Goal: Task Accomplishment & Management: Manage account settings

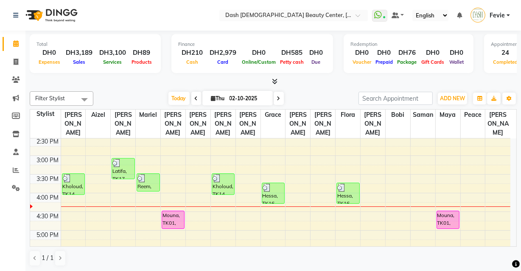
scroll to position [206, 0]
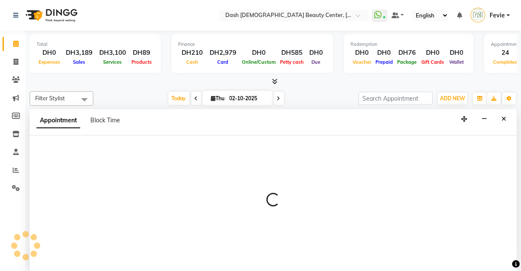
select select "81110"
select select "tentative"
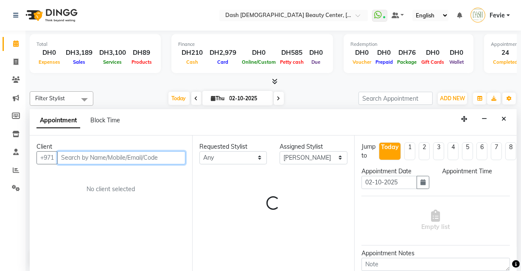
select select "975"
click at [116, 160] on input "text" at bounding box center [121, 157] width 128 height 13
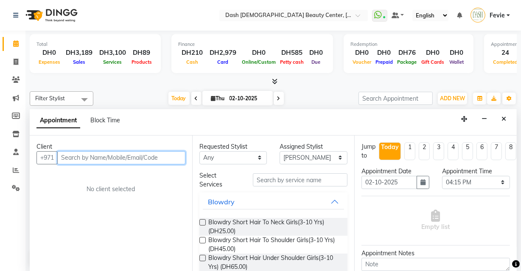
click at [156, 155] on input "text" at bounding box center [121, 157] width 128 height 13
click at [146, 154] on input "text" at bounding box center [121, 157] width 128 height 13
type input "544667835"
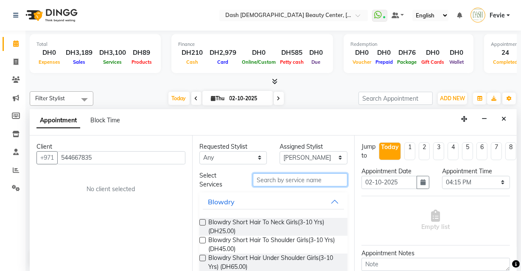
click at [313, 179] on input "text" at bounding box center [300, 179] width 95 height 13
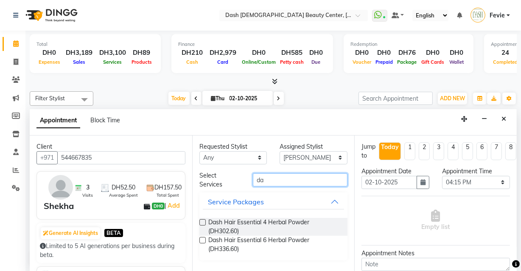
type input "d"
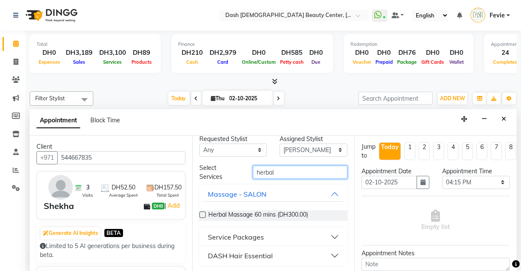
type input "herbal"
click at [249, 250] on div "DASH Hair Essential" at bounding box center [240, 255] width 65 height 10
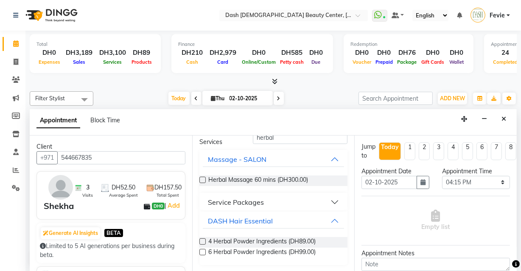
click at [202, 238] on label at bounding box center [202, 241] width 6 height 6
click at [202, 239] on input "checkbox" at bounding box center [202, 242] width 6 height 6
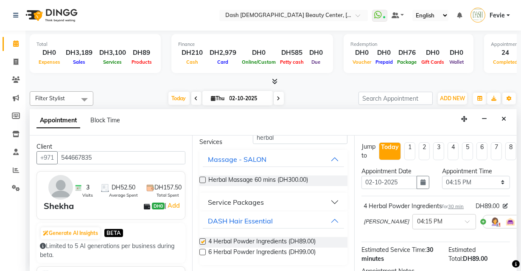
checkbox input "false"
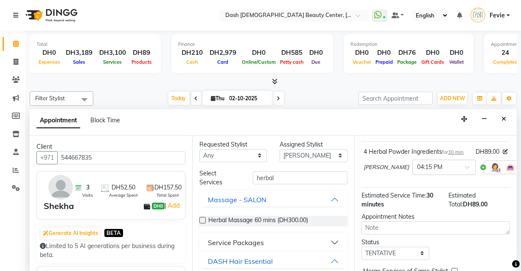
scroll to position [0, 0]
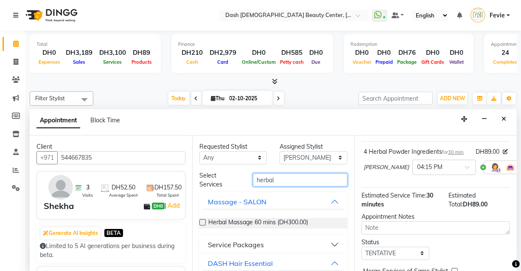
click at [303, 178] on input "herbal" at bounding box center [300, 179] width 95 height 13
type input "h"
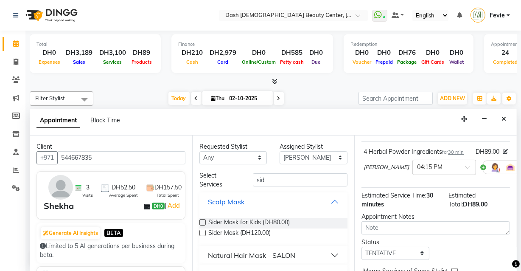
click at [315, 195] on button "Scalp Mask" at bounding box center [274, 201] width 142 height 15
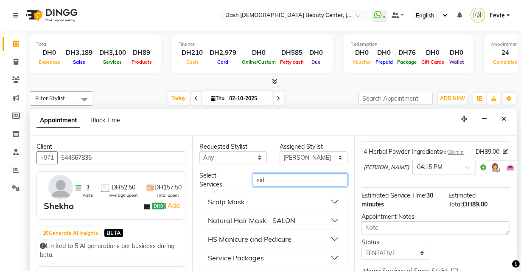
click at [290, 178] on input "sid" at bounding box center [300, 179] width 95 height 13
type input "s"
click at [300, 178] on input "text" at bounding box center [300, 179] width 95 height 13
type input "coco"
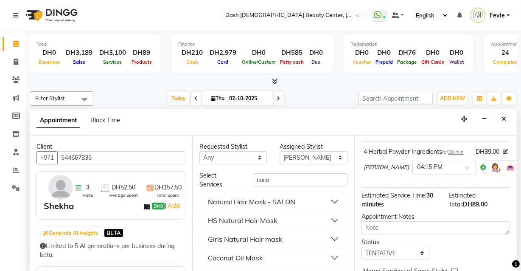
click at [261, 198] on div "Natural Hair Mask - SALON" at bounding box center [251, 201] width 87 height 10
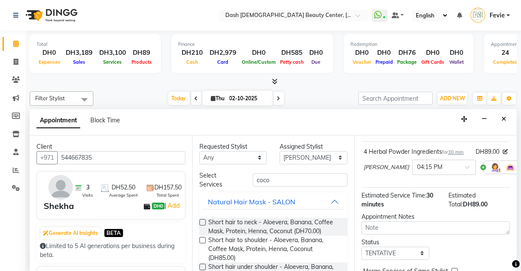
click at [203, 221] on label at bounding box center [202, 222] width 6 height 6
click at [203, 221] on input "checkbox" at bounding box center [202, 223] width 6 height 6
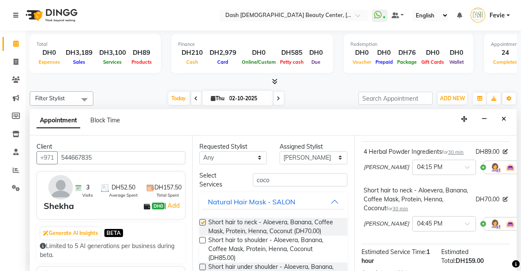
checkbox input "false"
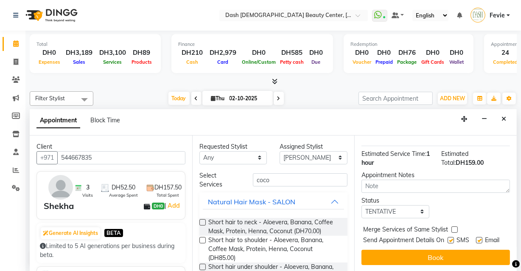
scroll to position [174, 0]
click at [454, 226] on label at bounding box center [454, 229] width 6 height 6
click at [454, 227] on input "checkbox" at bounding box center [454, 230] width 6 height 6
checkbox input "true"
click at [449, 237] on label at bounding box center [450, 240] width 6 height 6
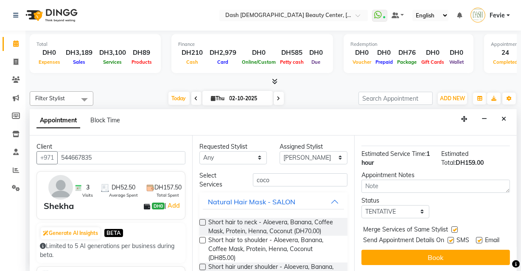
click at [449, 238] on input "checkbox" at bounding box center [450, 241] width 6 height 6
checkbox input "false"
click at [476, 237] on label at bounding box center [479, 240] width 6 height 6
click at [476, 238] on input "checkbox" at bounding box center [479, 241] width 6 height 6
checkbox input "false"
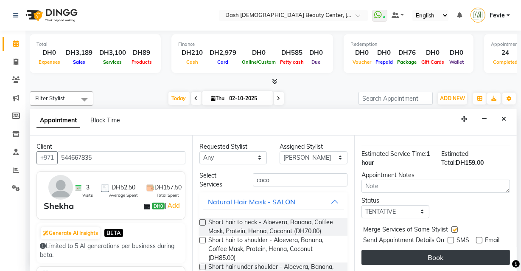
click at [460, 252] on button "Book" at bounding box center [435, 256] width 148 height 15
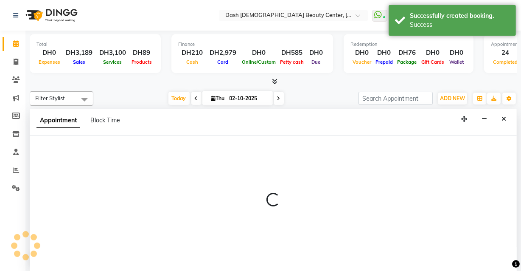
scroll to position [0, 0]
select select "81105"
select select "tentative"
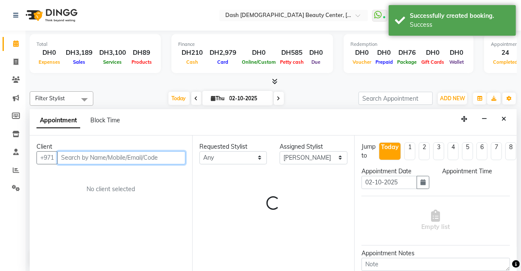
select select "975"
click at [130, 155] on input "text" at bounding box center [121, 157] width 128 height 13
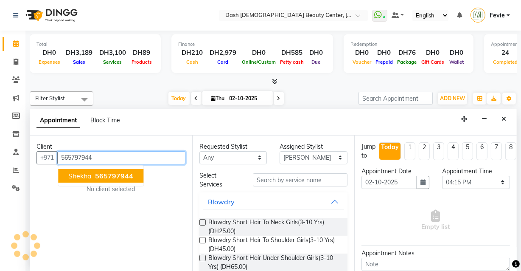
click at [93, 179] on button "Shekha 565797944" at bounding box center [100, 176] width 85 height 14
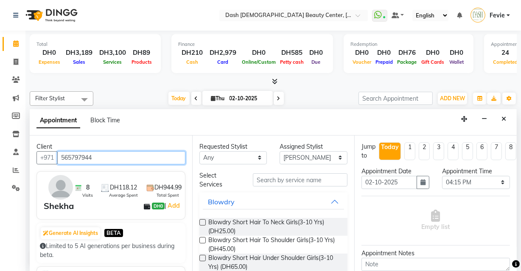
type input "565797944"
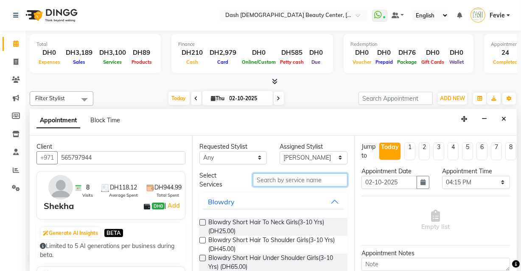
click at [303, 180] on input "text" at bounding box center [300, 179] width 95 height 13
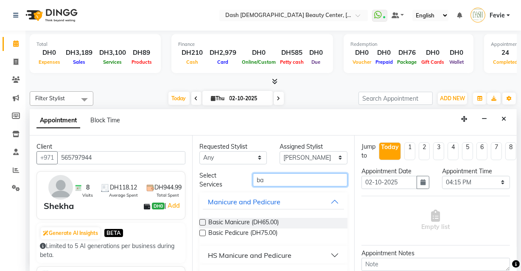
type input "b"
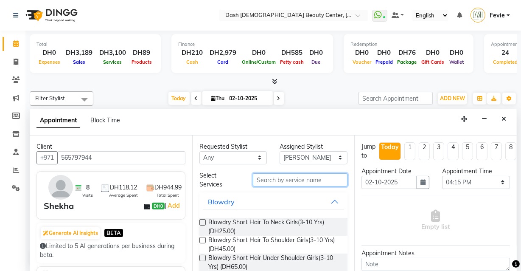
click at [299, 178] on input "text" at bounding box center [300, 179] width 95 height 13
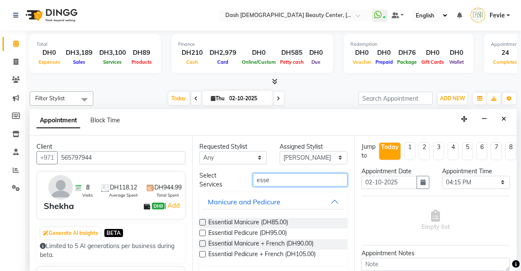
click at [290, 179] on input "esse" at bounding box center [300, 179] width 95 height 13
type input "esse"
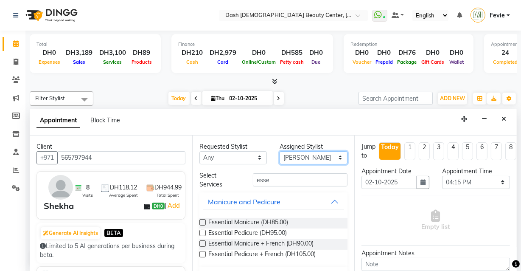
click at [305, 151] on select "Select [PERSON_NAME] [PERSON_NAME] [PERSON_NAME] [PERSON_NAME] [PERSON_NAME] [P…" at bounding box center [314, 157] width 68 height 13
select select "81114"
click at [280, 151] on select "Select [PERSON_NAME] [PERSON_NAME] [PERSON_NAME] [PERSON_NAME] [PERSON_NAME] [P…" at bounding box center [314, 157] width 68 height 13
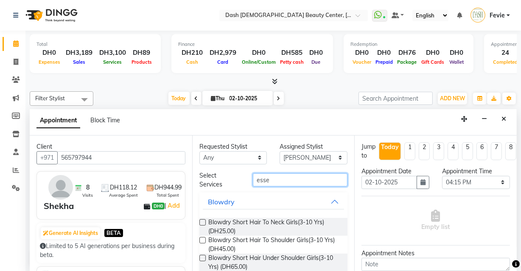
click at [302, 177] on input "esse" at bounding box center [300, 179] width 95 height 13
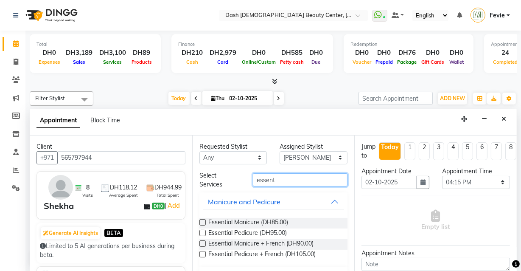
type input "essent"
click at [203, 242] on label at bounding box center [202, 243] width 6 height 6
click at [203, 242] on input "checkbox" at bounding box center [202, 244] width 6 height 6
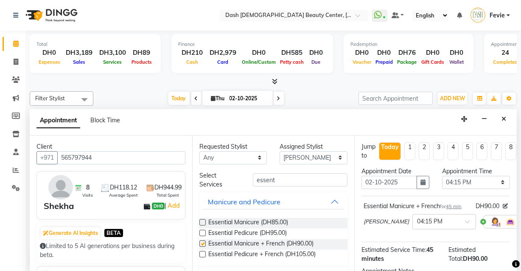
checkbox input "false"
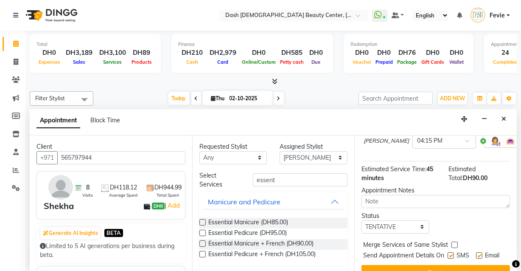
scroll to position [109, 0]
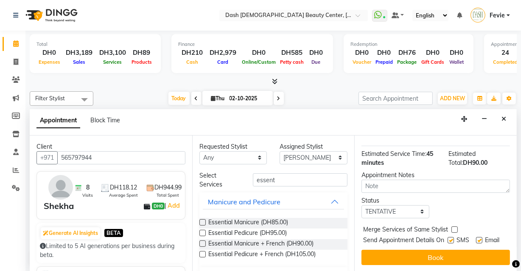
click at [455, 226] on label at bounding box center [454, 229] width 6 height 6
click at [455, 227] on input "checkbox" at bounding box center [454, 230] width 6 height 6
checkbox input "true"
click at [447, 237] on label at bounding box center [450, 240] width 6 height 6
click at [447, 238] on input "checkbox" at bounding box center [450, 241] width 6 height 6
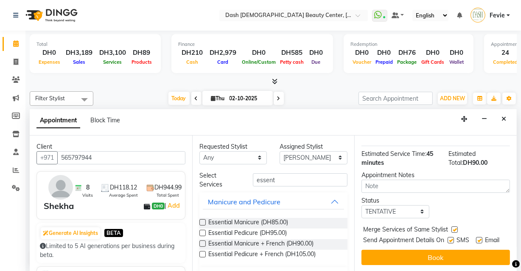
checkbox input "false"
click at [477, 237] on label at bounding box center [479, 240] width 6 height 6
click at [477, 238] on input "checkbox" at bounding box center [479, 241] width 6 height 6
checkbox input "false"
click at [457, 264] on div "Jump to [DATE] 1 2 3 4 5 6 7 8 Weeks Appointment Date [DATE] Appointment Time S…" at bounding box center [435, 203] width 162 height 136
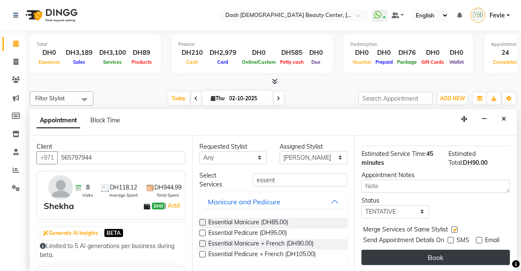
click at [456, 249] on button "Book" at bounding box center [435, 256] width 148 height 15
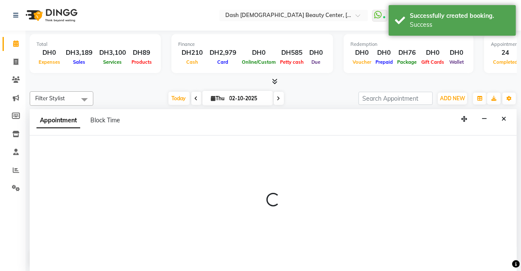
scroll to position [0, 0]
select select "81106"
select select "975"
select select "tentative"
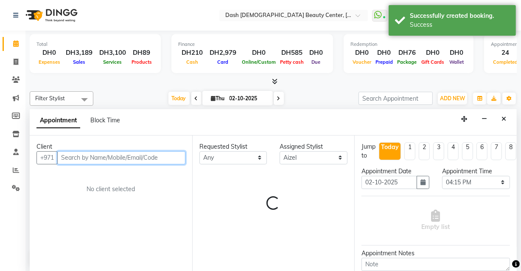
click at [120, 154] on input "text" at bounding box center [121, 157] width 128 height 13
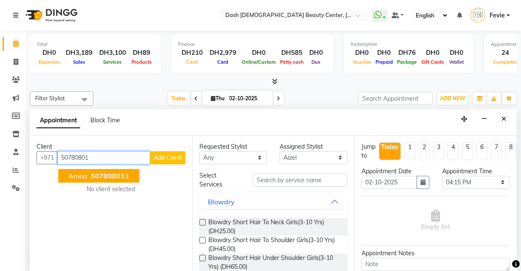
click at [103, 171] on span "50780801" at bounding box center [108, 175] width 34 height 8
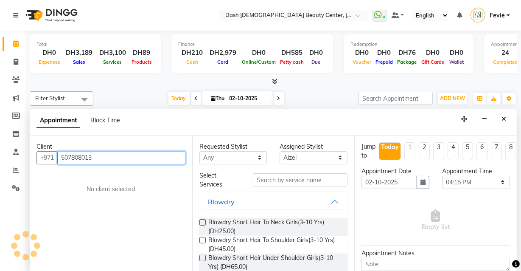
type input "507808013"
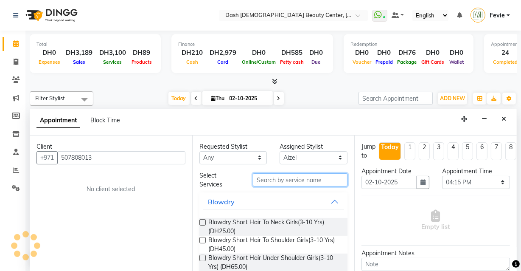
click at [305, 178] on input "text" at bounding box center [300, 179] width 95 height 13
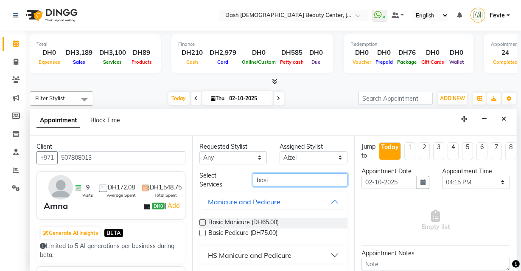
type input "basi"
click at [203, 232] on label at bounding box center [202, 232] width 6 height 6
click at [203, 232] on input "checkbox" at bounding box center [202, 234] width 6 height 6
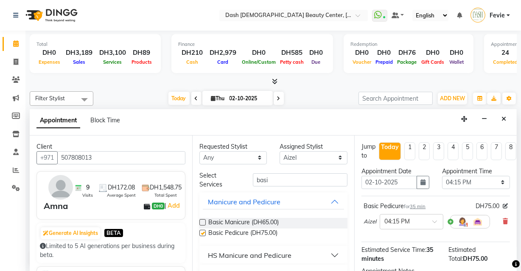
checkbox input "false"
click at [203, 221] on label at bounding box center [202, 222] width 6 height 6
click at [203, 221] on input "checkbox" at bounding box center [202, 223] width 6 height 6
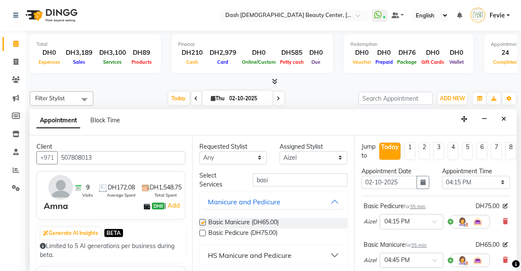
checkbox input "false"
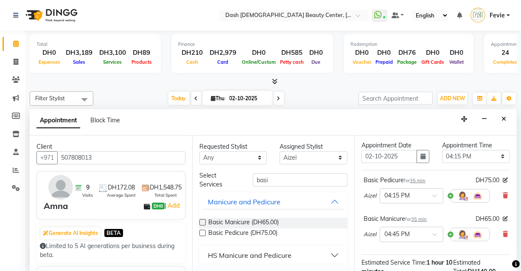
scroll to position [27, 0]
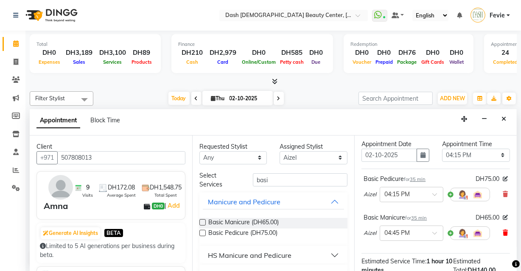
click at [503, 231] on icon at bounding box center [505, 232] width 5 height 6
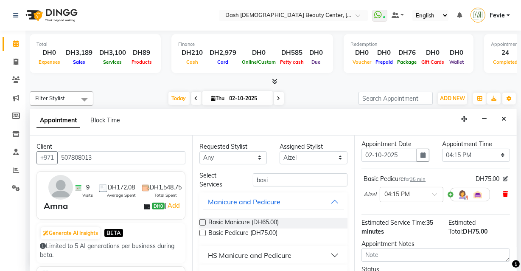
click at [503, 191] on icon at bounding box center [505, 194] width 5 height 6
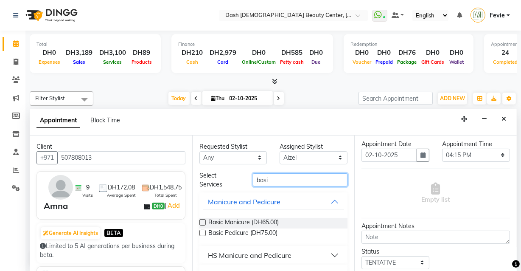
click at [281, 176] on input "basi" at bounding box center [300, 179] width 95 height 13
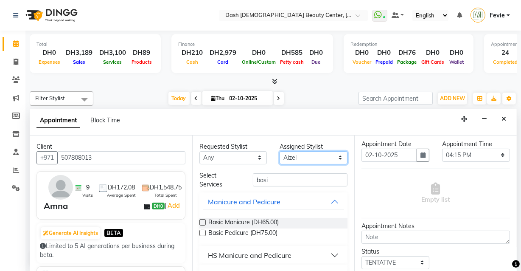
click at [310, 151] on select "Select [PERSON_NAME] [PERSON_NAME] [PERSON_NAME] [PERSON_NAME] [PERSON_NAME] [P…" at bounding box center [314, 157] width 68 height 13
select select "81111"
click at [280, 151] on select "Select [PERSON_NAME] [PERSON_NAME] [PERSON_NAME] [PERSON_NAME] [PERSON_NAME] [P…" at bounding box center [314, 157] width 68 height 13
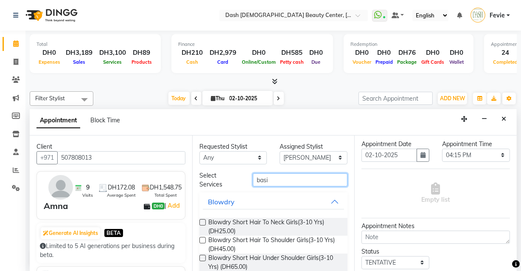
click at [294, 181] on input "basi" at bounding box center [300, 179] width 95 height 13
click at [298, 179] on input "basi" at bounding box center [300, 179] width 95 height 13
click at [302, 182] on input "basi" at bounding box center [300, 179] width 95 height 13
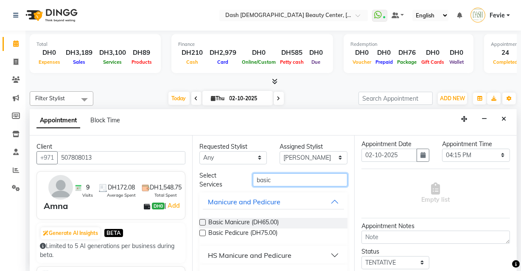
click at [297, 180] on input "basic" at bounding box center [300, 179] width 95 height 13
click at [278, 180] on input "basic" at bounding box center [300, 179] width 95 height 13
click at [300, 179] on input "basic" at bounding box center [300, 179] width 95 height 13
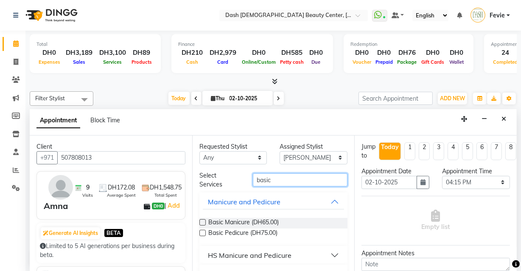
scroll to position [0, 0]
click at [300, 180] on input "basic" at bounding box center [300, 179] width 95 height 13
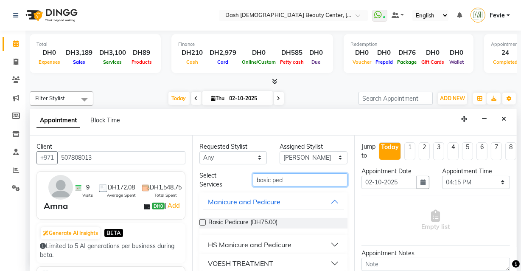
type input "basic ped"
click at [202, 220] on label at bounding box center [202, 222] width 6 height 6
click at [202, 220] on input "checkbox" at bounding box center [202, 223] width 6 height 6
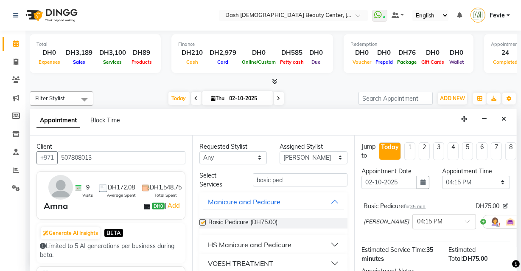
checkbox input "false"
click at [315, 175] on input "basic ped" at bounding box center [300, 179] width 95 height 13
type input "b"
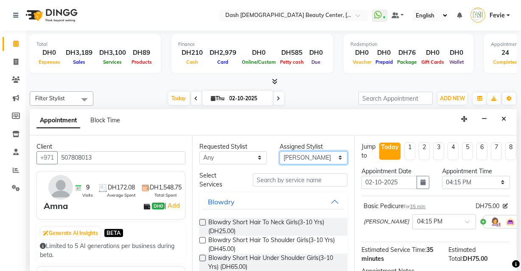
click at [312, 159] on select "Select [PERSON_NAME] [PERSON_NAME] [PERSON_NAME] [PERSON_NAME] [PERSON_NAME] [P…" at bounding box center [314, 157] width 68 height 13
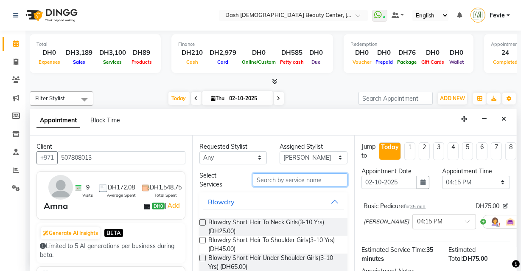
click at [305, 177] on input "text" at bounding box center [300, 179] width 95 height 13
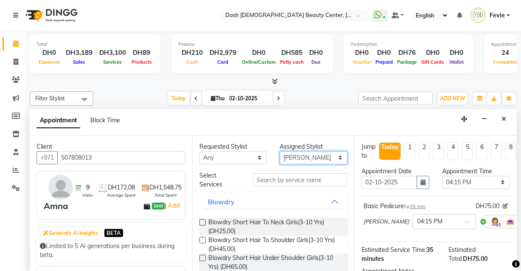
click at [316, 161] on select "Select [PERSON_NAME] [PERSON_NAME] [PERSON_NAME] [PERSON_NAME] [PERSON_NAME] [P…" at bounding box center [314, 157] width 68 height 13
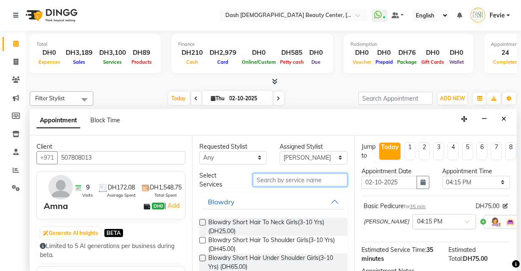
click at [288, 178] on input "text" at bounding box center [300, 179] width 95 height 13
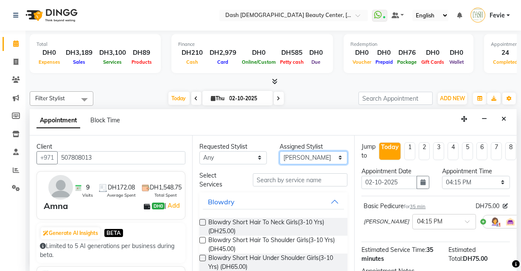
click at [310, 153] on select "Select [PERSON_NAME] [PERSON_NAME] [PERSON_NAME] [PERSON_NAME] [PERSON_NAME] [P…" at bounding box center [314, 157] width 68 height 13
select select "81105"
click at [280, 151] on select "Select [PERSON_NAME] [PERSON_NAME] [PERSON_NAME] [PERSON_NAME] [PERSON_NAME] [P…" at bounding box center [314, 157] width 68 height 13
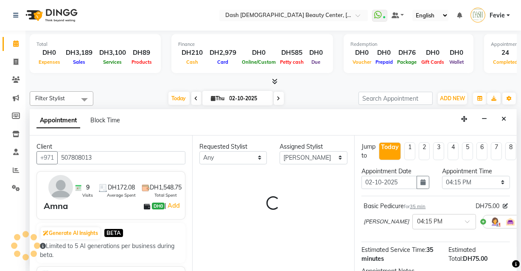
click at [302, 177] on div "Requested Stylist Any [PERSON_NAME] [PERSON_NAME] [PERSON_NAME] [PERSON_NAME] […" at bounding box center [273, 203] width 162 height 136
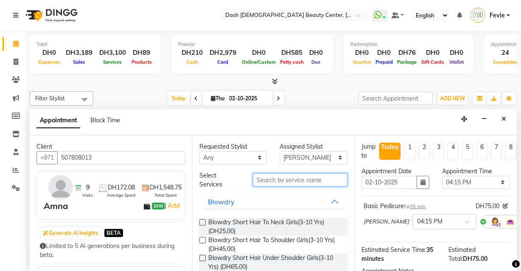
click at [314, 182] on input "text" at bounding box center [300, 179] width 95 height 13
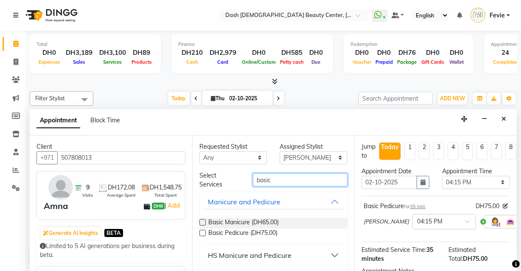
type input "basic"
click at [202, 220] on label at bounding box center [202, 222] width 6 height 6
click at [202, 220] on input "checkbox" at bounding box center [202, 223] width 6 height 6
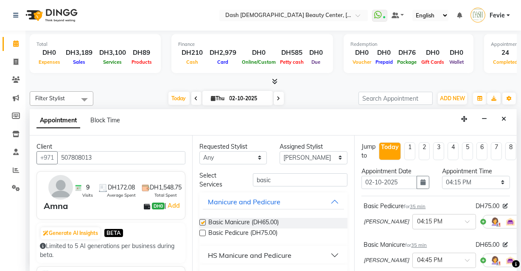
checkbox input "false"
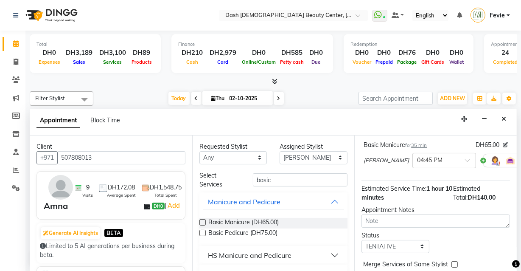
scroll to position [148, 0]
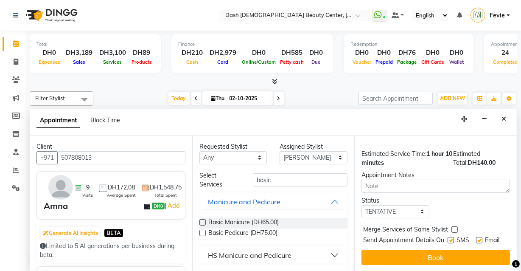
click at [454, 226] on label at bounding box center [454, 229] width 6 height 6
click at [454, 227] on input "checkbox" at bounding box center [454, 230] width 6 height 6
checkbox input "true"
click at [449, 237] on label at bounding box center [450, 240] width 6 height 6
click at [449, 238] on input "checkbox" at bounding box center [450, 241] width 6 height 6
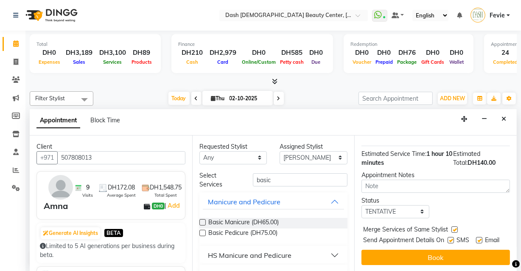
checkbox input "false"
click at [477, 237] on label at bounding box center [479, 240] width 6 height 6
click at [477, 238] on input "checkbox" at bounding box center [479, 241] width 6 height 6
checkbox input "false"
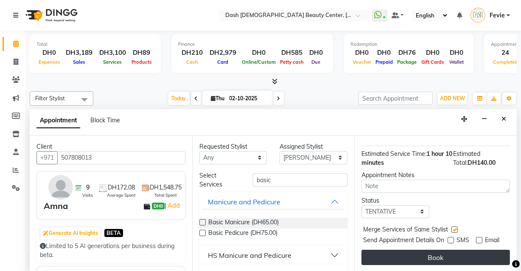
click at [458, 252] on button "Book" at bounding box center [435, 256] width 148 height 15
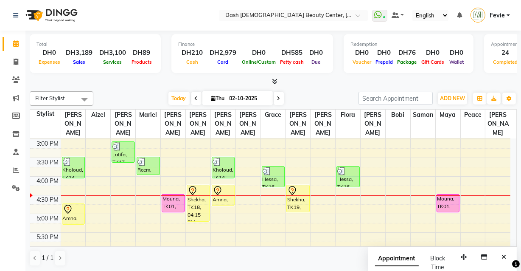
scroll to position [224, 0]
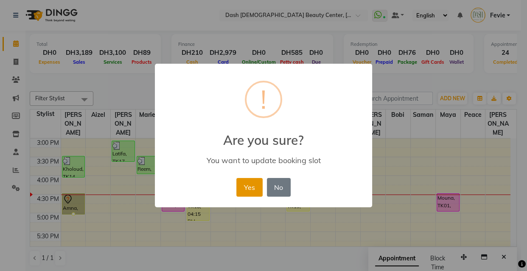
click at [260, 182] on button "Yes" at bounding box center [249, 187] width 26 height 19
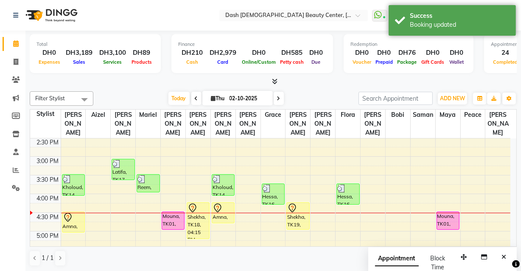
scroll to position [210, 0]
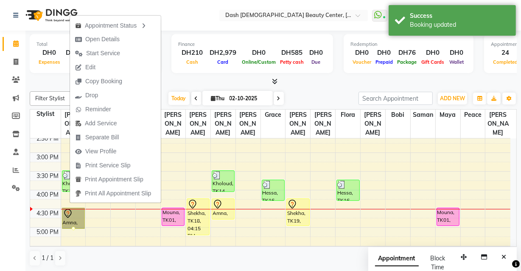
click at [311, 95] on div "Today Thu 02-10-2025" at bounding box center [226, 98] width 257 height 13
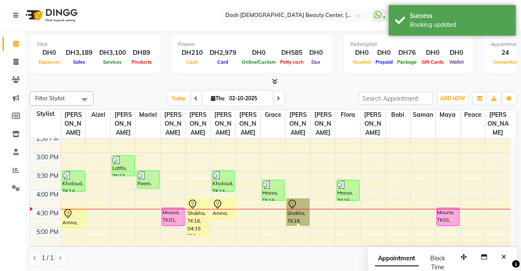
click at [287, 81] on div at bounding box center [273, 81] width 487 height 9
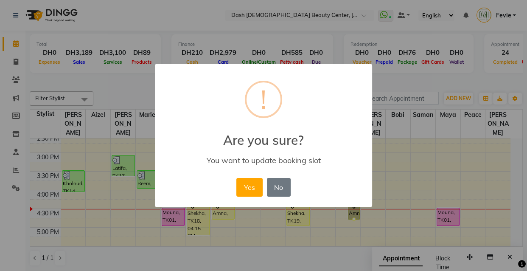
click at [295, 202] on div "× ! Are you sure? You want to update booking slot Yes No No" at bounding box center [263, 135] width 217 height 143
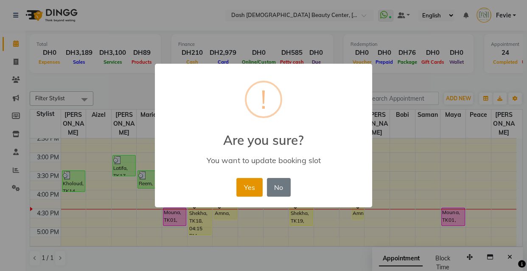
click at [245, 186] on button "Yes" at bounding box center [249, 187] width 26 height 19
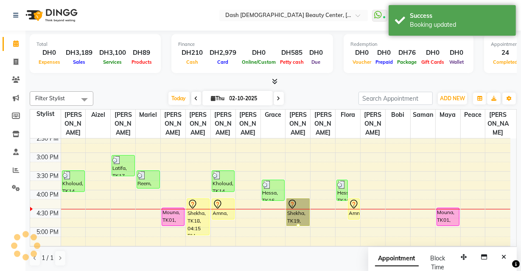
click at [301, 202] on link "Shekha, TK19, 04:15 PM-05:00 PM, Essential Manicure + French" at bounding box center [297, 212] width 23 height 28
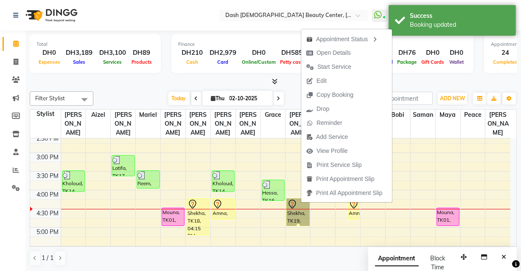
click at [452, 73] on div "Total DH0 Expenses DH3,189 Sales DH3,100 Services DH89 Products Finance DH210 C…" at bounding box center [273, 55] width 487 height 42
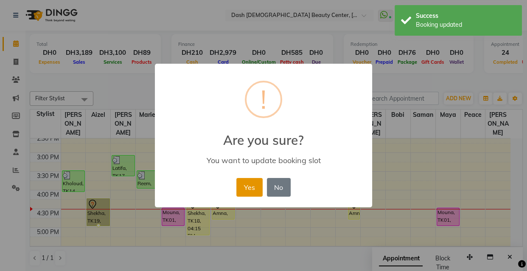
click at [246, 185] on button "Yes" at bounding box center [249, 187] width 26 height 19
click at [248, 185] on button "Yes" at bounding box center [249, 187] width 26 height 19
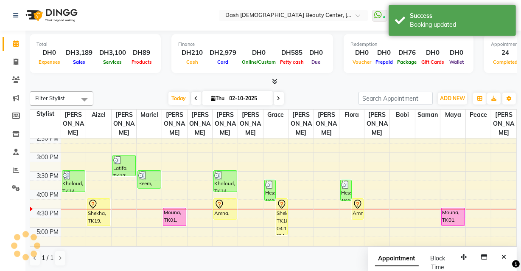
click at [173, 210] on div "Mouna, TK01, 04:30 PM-05:00 PM, HS Basic Pedicure - Sarooj" at bounding box center [174, 216] width 22 height 17
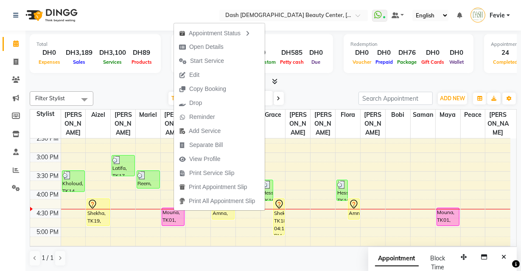
click at [329, 81] on div at bounding box center [273, 81] width 487 height 9
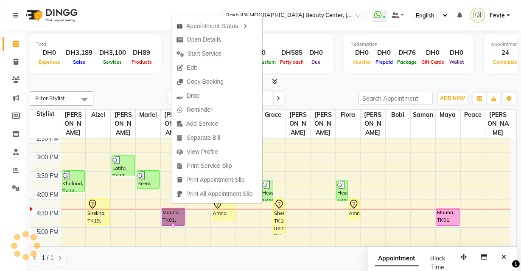
click at [321, 82] on div at bounding box center [273, 81] width 487 height 9
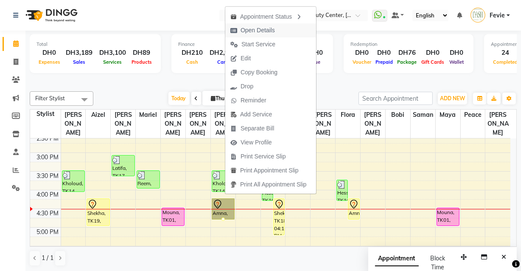
click at [278, 25] on span "Open Details" at bounding box center [252, 30] width 55 height 14
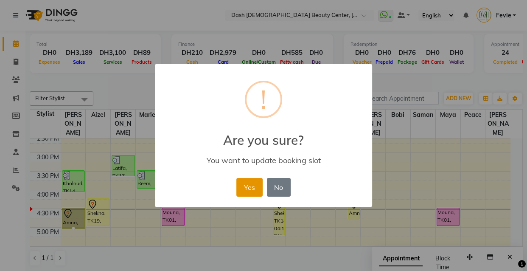
click at [245, 189] on button "Yes" at bounding box center [249, 187] width 26 height 19
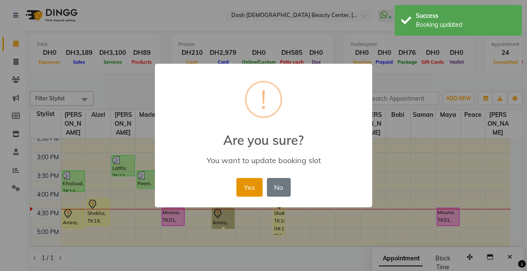
click at [251, 184] on button "Yes" at bounding box center [249, 187] width 26 height 19
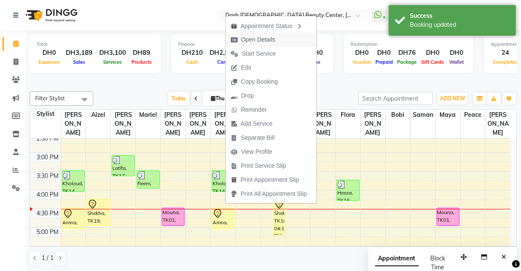
click at [266, 39] on span "Open Details" at bounding box center [258, 39] width 34 height 9
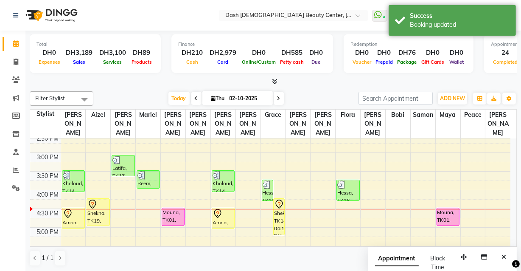
click at [217, 215] on icon at bounding box center [217, 215] width 1 height 1
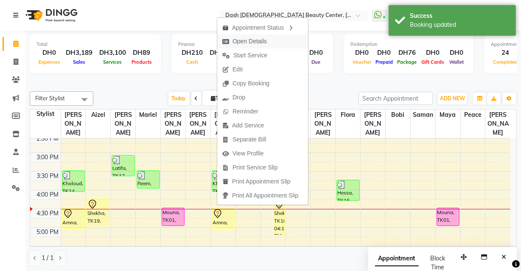
click at [261, 38] on span "Open Details" at bounding box center [249, 41] width 34 height 9
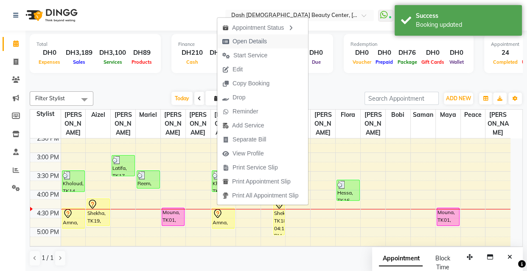
select select "7"
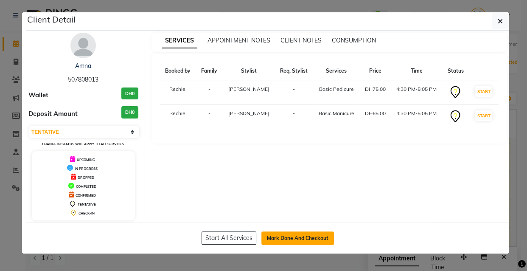
click at [318, 235] on button "Mark Done And Checkout" at bounding box center [297, 238] width 73 height 14
select select "service"
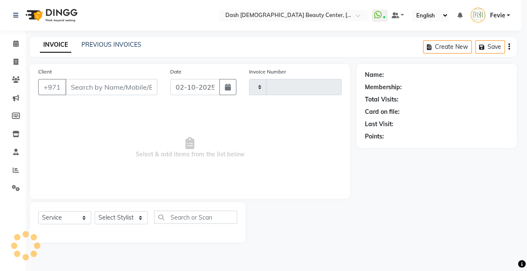
type input "4468"
select select "8372"
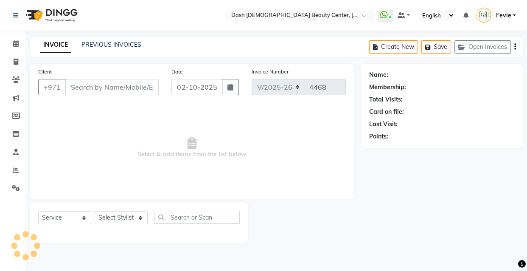
type input "507808013"
select select "81105"
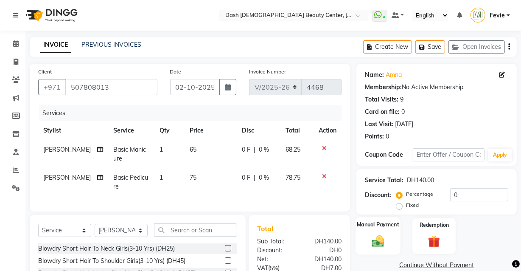
click at [376, 240] on img at bounding box center [378, 240] width 20 height 14
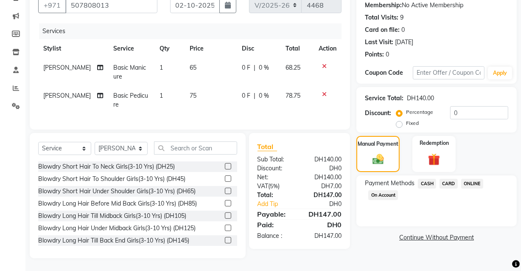
click at [444, 179] on span "CARD" at bounding box center [448, 184] width 18 height 10
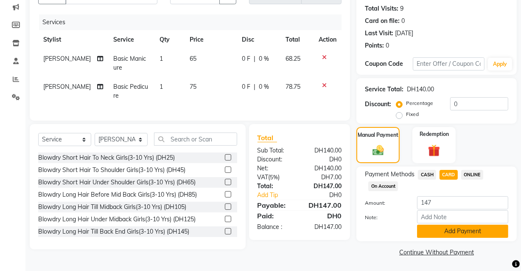
click at [470, 232] on button "Add Payment" at bounding box center [462, 230] width 91 height 13
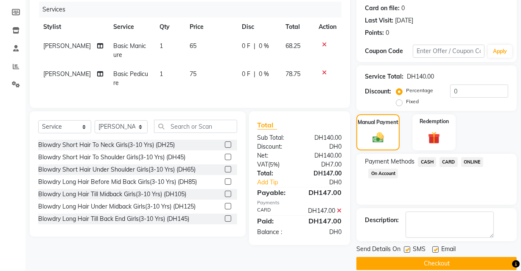
scroll to position [115, 0]
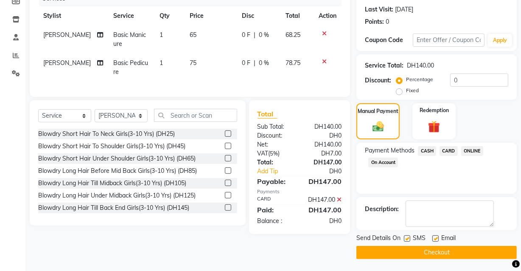
click at [436, 238] on label at bounding box center [435, 238] width 6 height 6
click at [436, 238] on input "checkbox" at bounding box center [435, 239] width 6 height 6
checkbox input "false"
click at [441, 248] on button "Checkout" at bounding box center [436, 252] width 160 height 13
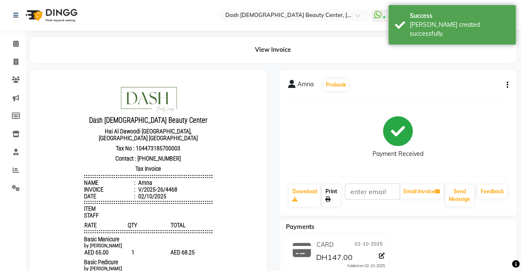
click at [327, 187] on link "Print" at bounding box center [331, 195] width 19 height 22
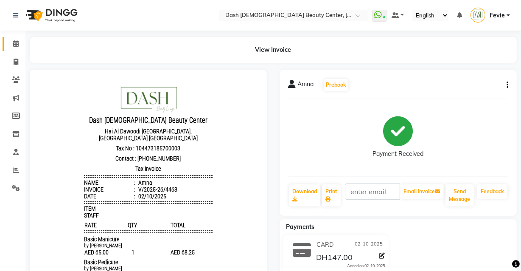
click at [16, 44] on icon at bounding box center [16, 43] width 6 height 6
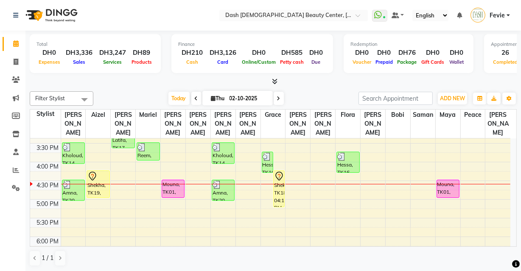
scroll to position [225, 0]
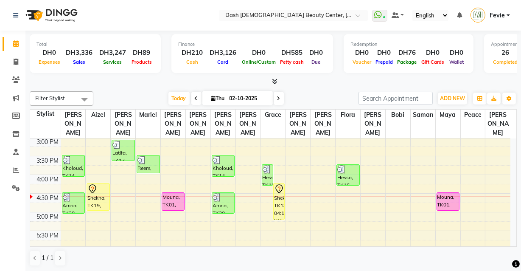
click at [168, 193] on div "Mouna, TK01, 04:30 PM-05:00 PM, HS Basic Pedicure - Sarooj" at bounding box center [173, 201] width 22 height 17
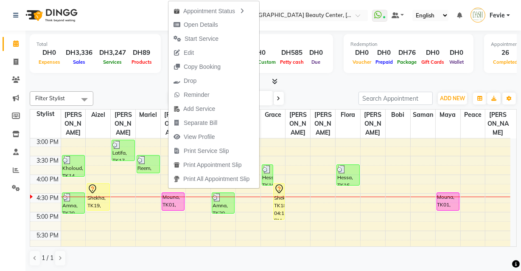
click at [344, 71] on div "Redemption DH0 Voucher DH0 Prepaid DH76 Package DH0 Gift Cards DH0 Wallet" at bounding box center [409, 53] width 130 height 39
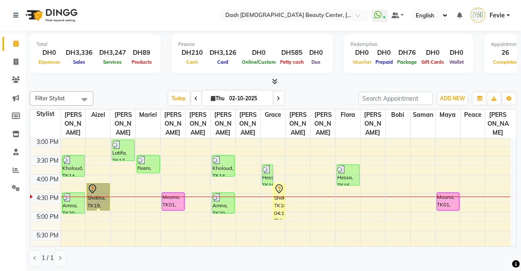
click at [94, 184] on link "Shekha, TK19, 04:15 PM-05:00 PM, Essential Manicure + French" at bounding box center [98, 197] width 23 height 28
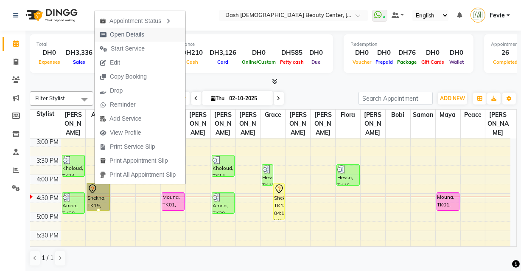
click at [147, 30] on span "Open Details" at bounding box center [122, 35] width 55 height 14
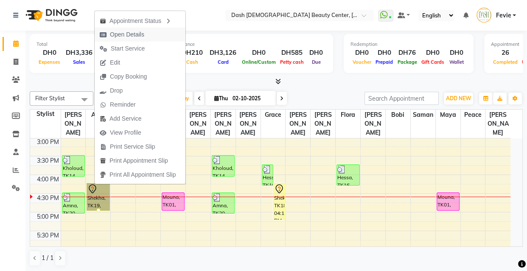
select select "7"
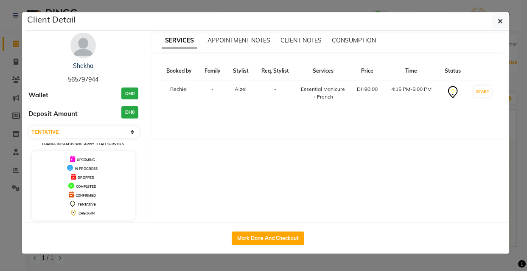
click at [216, 268] on ngb-modal-window "Client Detail Shekha 565797944 Wallet DH0 Deposit Amount DH0 Select IN SERVICE …" at bounding box center [263, 135] width 527 height 271
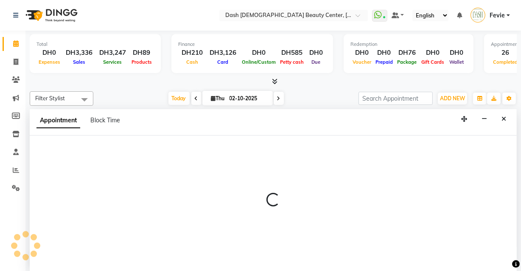
scroll to position [0, 0]
click at [504, 117] on icon "Close" at bounding box center [503, 119] width 5 height 6
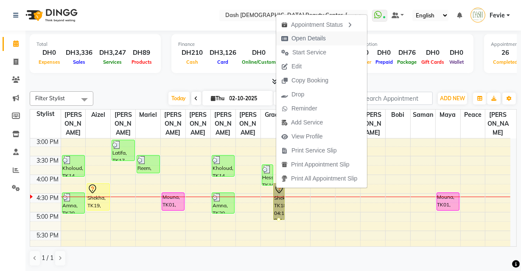
click at [312, 37] on span "Open Details" at bounding box center [308, 38] width 34 height 9
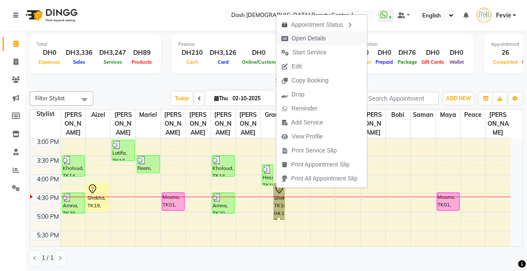
select select "7"
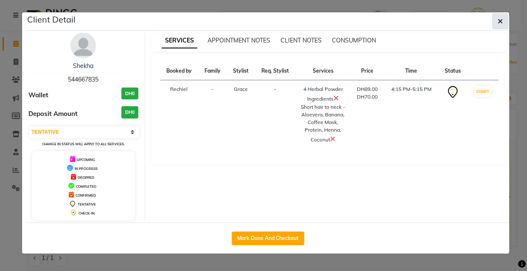
click at [498, 16] on button "button" at bounding box center [500, 21] width 16 height 16
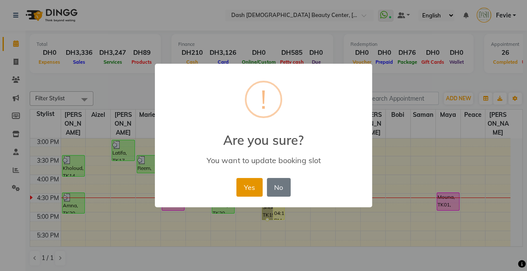
click at [246, 184] on button "Yes" at bounding box center [249, 187] width 26 height 19
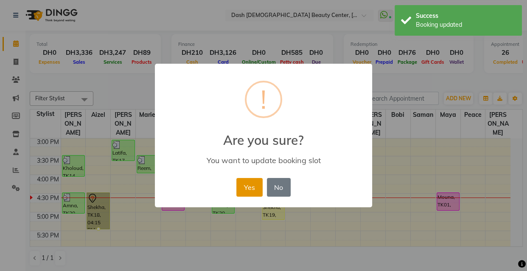
click at [242, 185] on button "Yes" at bounding box center [249, 187] width 26 height 19
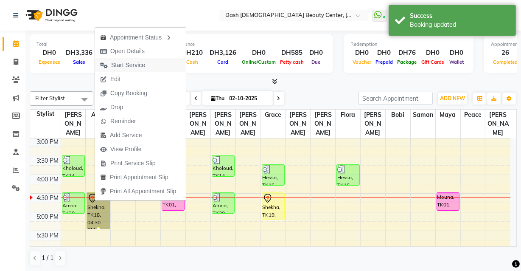
click at [143, 70] on span "Start Service" at bounding box center [122, 65] width 55 height 14
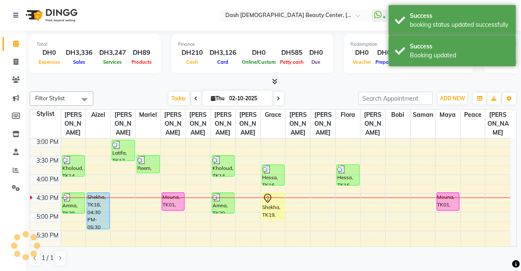
click at [95, 203] on div "Shekha, TK18, 04:30 PM-05:30 PM, 4 Herbal Powder Ingredients,Short hair to neck…" at bounding box center [98, 211] width 22 height 36
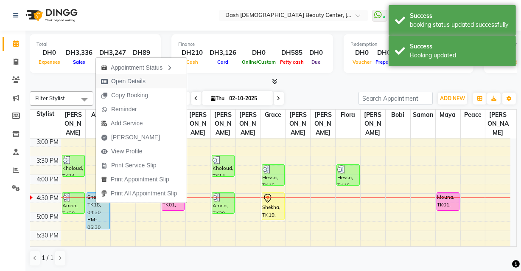
click at [154, 77] on button "Open Details" at bounding box center [141, 81] width 91 height 14
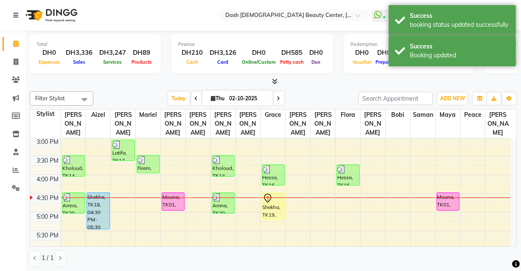
click at [97, 193] on div "Shekha, TK18, 04:30 PM-05:30 PM, 4 Herbal Powder Ingredients,Short hair to neck…" at bounding box center [98, 211] width 22 height 36
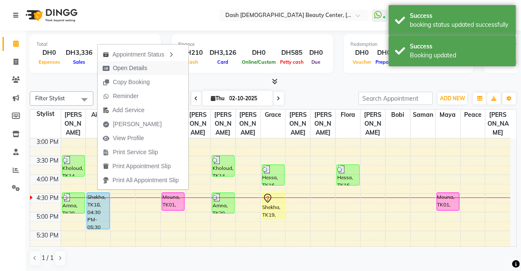
click at [147, 62] on span "Open Details" at bounding box center [125, 68] width 55 height 14
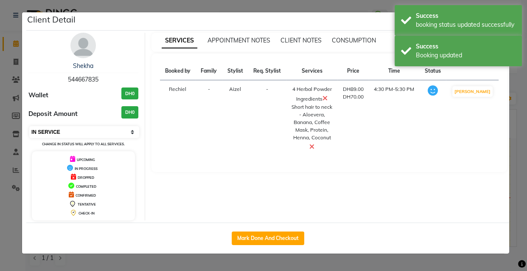
click at [76, 127] on select "Select IN SERVICE CONFIRMED TENTATIVE CHECK IN MARK DONE DROPPED UPCOMING" at bounding box center [84, 132] width 110 height 12
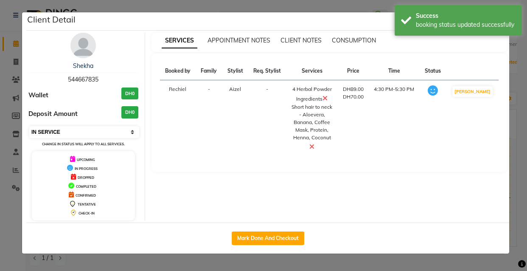
select select "5"
click at [29, 126] on select "Select IN SERVICE CONFIRMED TENTATIVE CHECK IN MARK DONE DROPPED UPCOMING" at bounding box center [84, 132] width 110 height 12
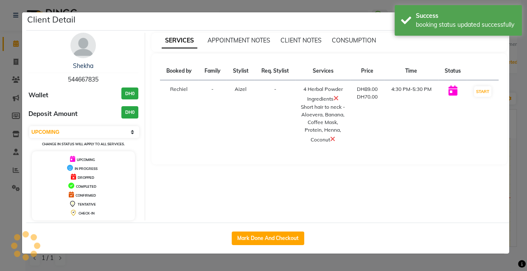
click at [139, 267] on ngb-modal-window "Client Detail Shekha 544667835 Wallet DH0 Deposit Amount DH0 Select IN SERVICE …" at bounding box center [263, 135] width 527 height 271
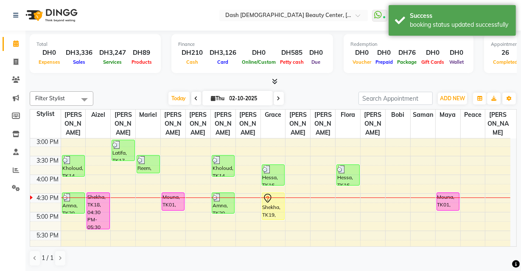
click at [95, 203] on div "Shekha, TK18, 04:30 PM-05:30 PM, 4 Herbal Powder Ingredients,Short hair to neck…" at bounding box center [98, 211] width 22 height 36
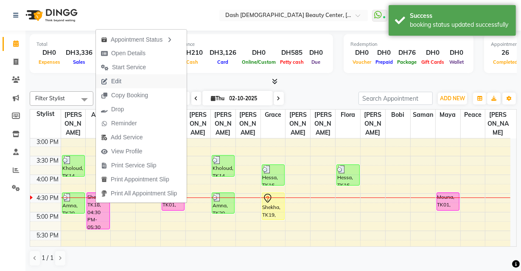
click at [145, 81] on button "Edit" at bounding box center [141, 81] width 91 height 14
select select "tentative"
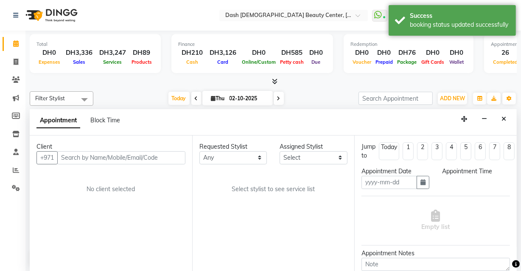
type input "02-10-2025"
select select "upcoming"
select select "990"
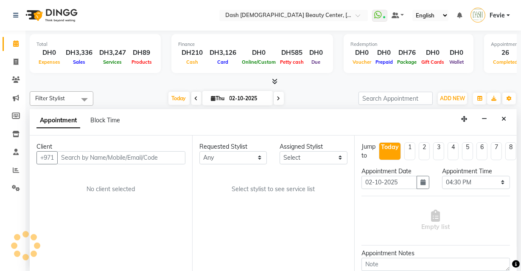
select select "81106"
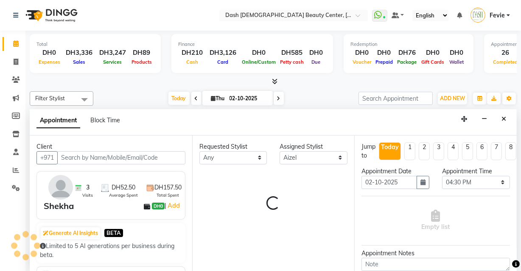
scroll to position [261, 0]
select select "4202"
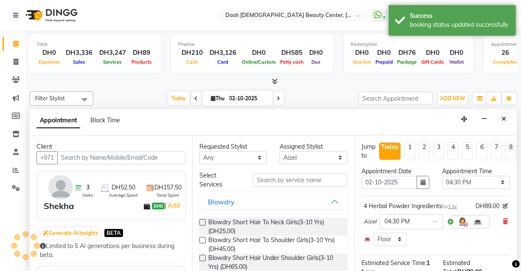
select select "4202"
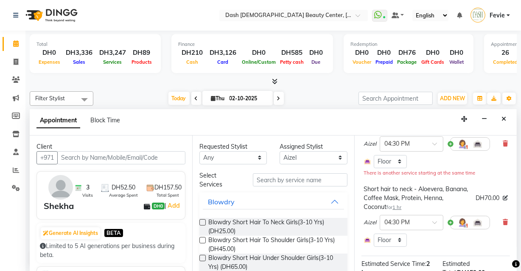
scroll to position [74, 0]
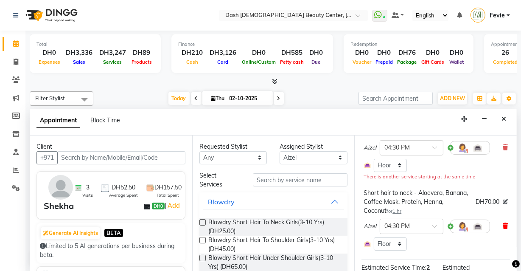
click at [503, 223] on icon at bounding box center [505, 226] width 5 height 6
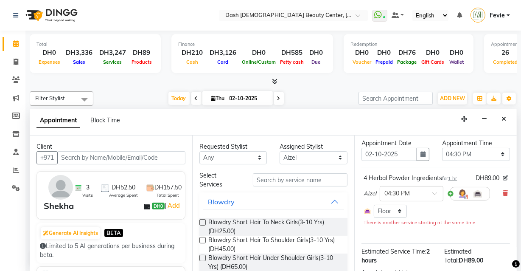
scroll to position [28, 0]
click at [503, 191] on icon at bounding box center [505, 193] width 5 height 6
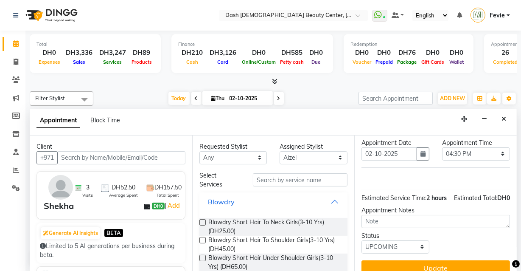
click at [291, 194] on button "Blowdry" at bounding box center [274, 201] width 142 height 15
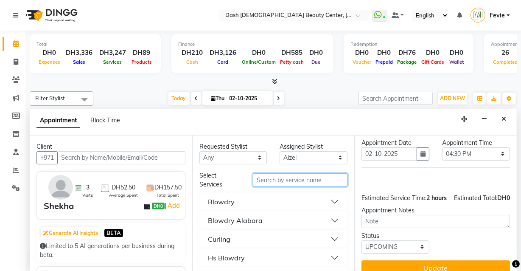
click at [286, 176] on input "text" at bounding box center [300, 179] width 95 height 13
type input "coco"
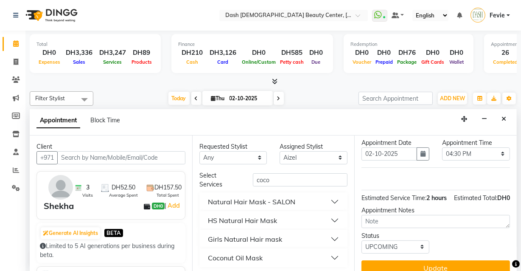
click at [291, 199] on div "Natural Hair Mask - SALON" at bounding box center [251, 201] width 87 height 10
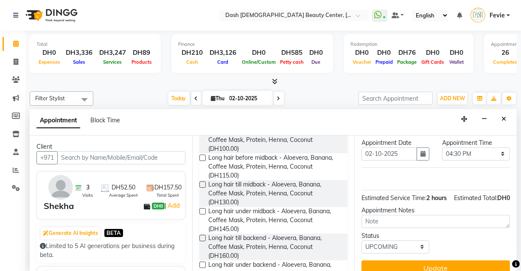
scroll to position [138, 0]
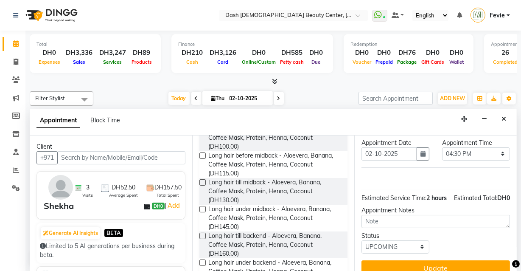
click at [200, 179] on label at bounding box center [202, 182] width 6 height 6
click at [200, 180] on input "checkbox" at bounding box center [202, 183] width 6 height 6
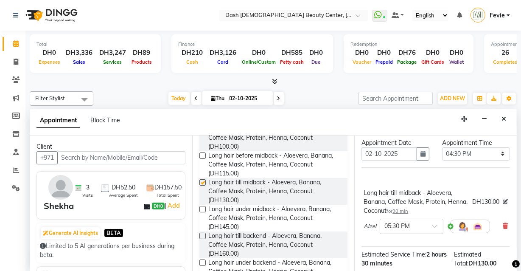
checkbox input "false"
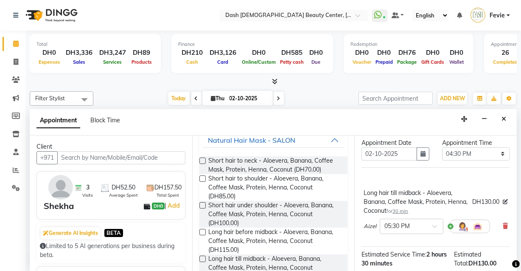
scroll to position [0, 0]
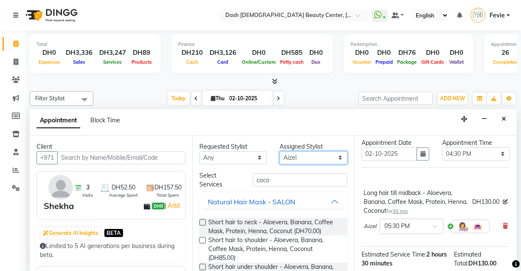
click at [319, 151] on select "Select [PERSON_NAME] [PERSON_NAME] [PERSON_NAME] [PERSON_NAME] [PERSON_NAME] [P…" at bounding box center [314, 157] width 68 height 13
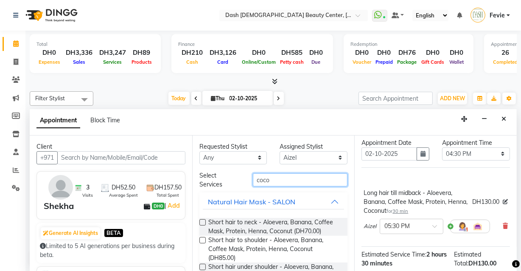
click at [288, 181] on input "coco" at bounding box center [300, 179] width 95 height 13
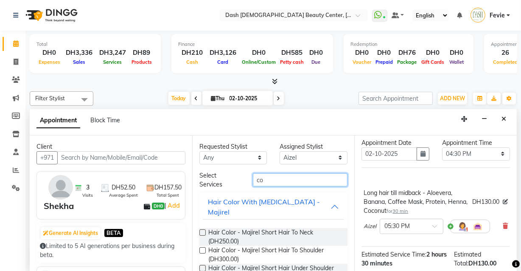
type input "c"
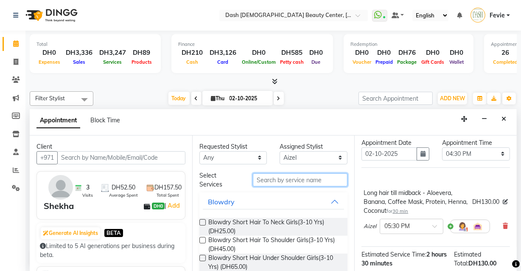
click at [299, 175] on input "text" at bounding box center [300, 179] width 95 height 13
click at [301, 182] on input "text" at bounding box center [300, 179] width 95 height 13
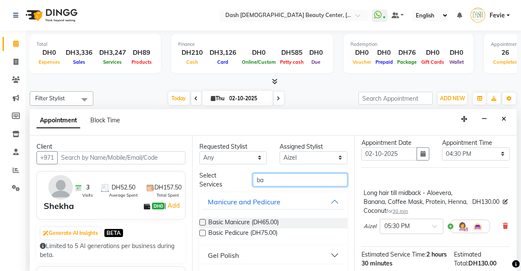
type input "b"
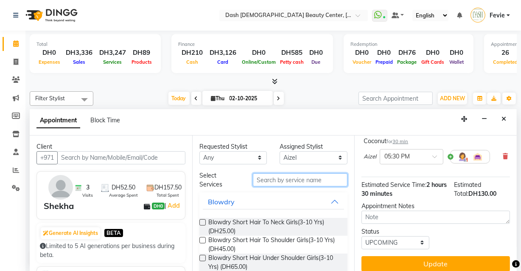
scroll to position [110, 0]
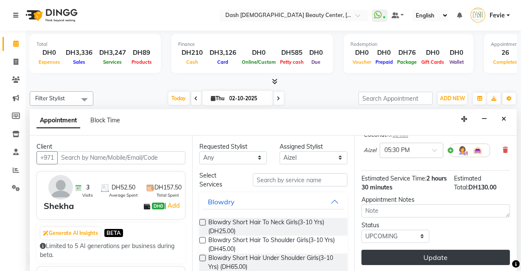
click at [471, 254] on button "Update" at bounding box center [435, 256] width 148 height 15
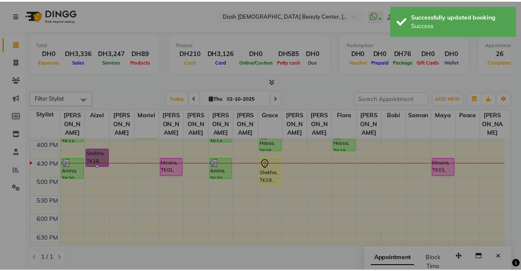
scroll to position [259, 0]
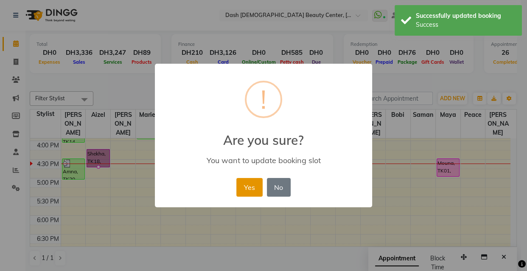
click at [254, 187] on button "Yes" at bounding box center [249, 187] width 26 height 19
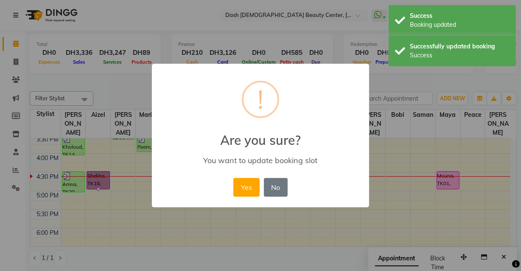
scroll to position [246, 0]
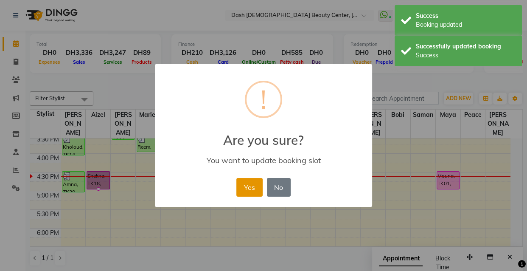
click at [237, 187] on button "Yes" at bounding box center [249, 187] width 26 height 19
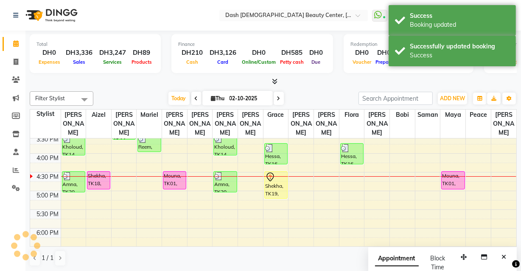
click at [98, 172] on td at bounding box center [289, 176] width 456 height 9
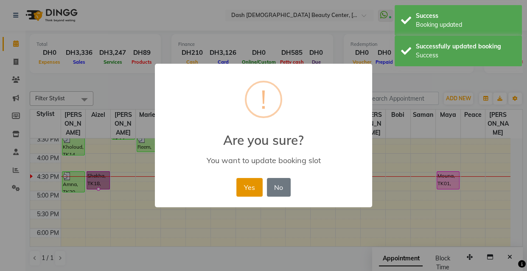
click at [250, 186] on button "Yes" at bounding box center [249, 187] width 26 height 19
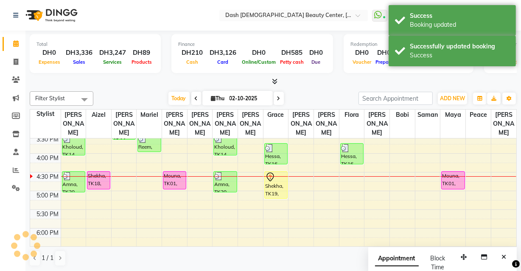
click at [96, 171] on div "Shekha, TK18, 05:45 PM-06:15 PM, Long hair till midback - Aloevera, Banana, Cof…" at bounding box center [98, 179] width 22 height 17
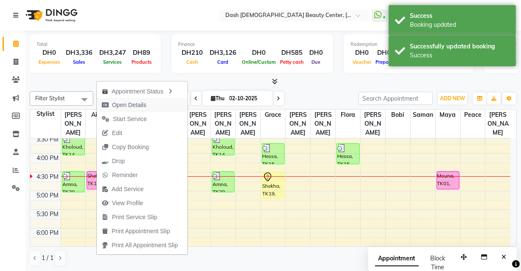
click at [143, 100] on span "Open Details" at bounding box center [124, 105] width 55 height 14
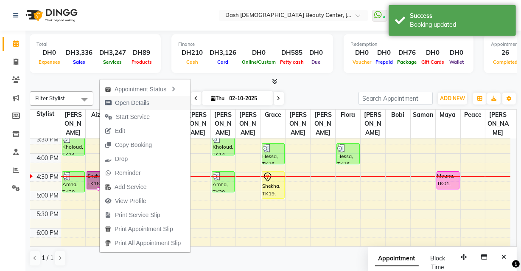
click at [145, 98] on span "Open Details" at bounding box center [132, 102] width 34 height 9
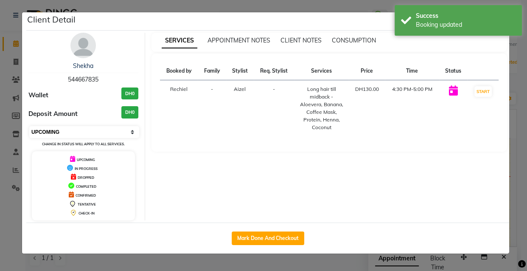
click at [107, 130] on select "Select IN SERVICE CONFIRMED TENTATIVE CHECK IN MARK DONE DROPPED UPCOMING" at bounding box center [84, 132] width 110 height 12
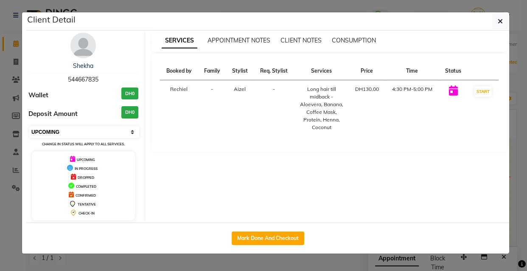
select select "7"
click at [29, 126] on select "Select IN SERVICE CONFIRMED TENTATIVE CHECK IN MARK DONE DROPPED UPCOMING" at bounding box center [84, 132] width 110 height 12
click at [14, 220] on ngb-modal-window "Client Detail Shekha 544667835 Wallet DH0 Deposit Amount DH0 Select IN SERVICE …" at bounding box center [263, 135] width 527 height 271
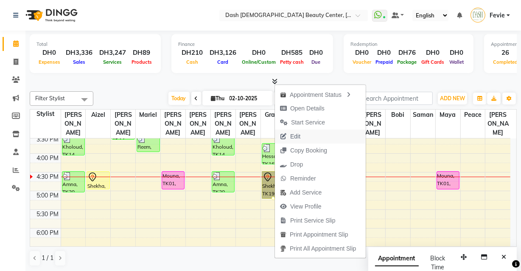
click at [310, 137] on button "Edit" at bounding box center [320, 136] width 91 height 14
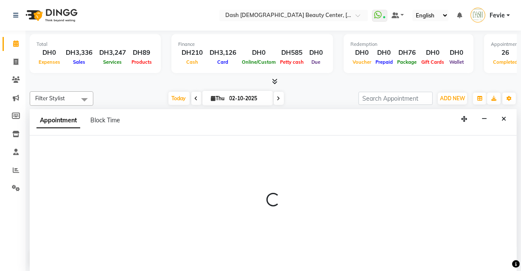
scroll to position [0, 0]
select select "tentative"
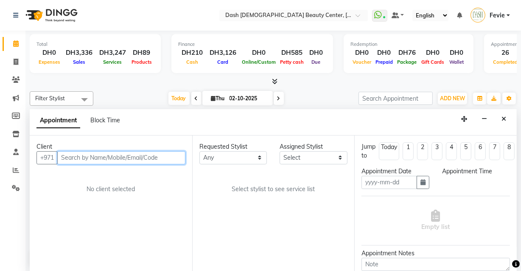
type input "02-10-2025"
select select "990"
select select "81113"
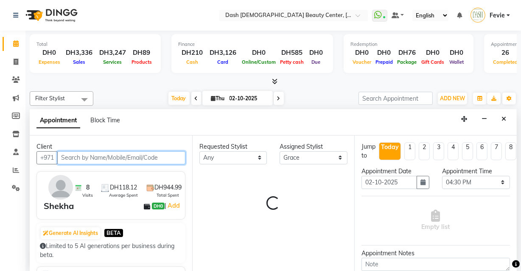
select select "4202"
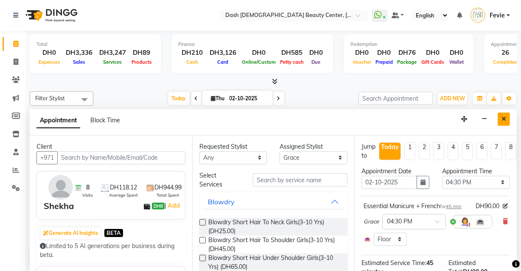
click at [501, 113] on button "Close" at bounding box center [504, 118] width 12 height 13
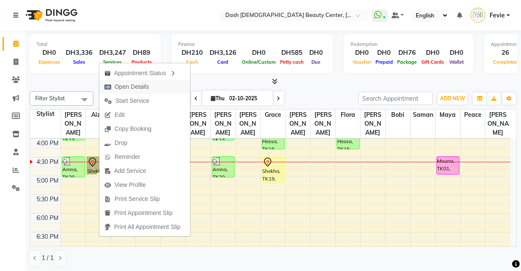
click at [144, 85] on span "Open Details" at bounding box center [132, 86] width 34 height 9
select select "7"
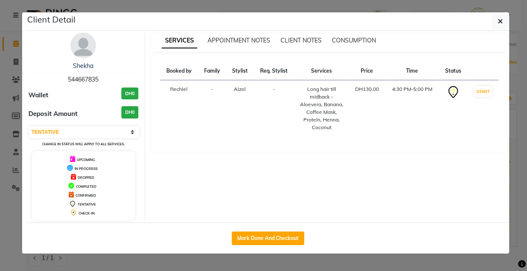
click at [173, 266] on ngb-modal-window "Client Detail Shekha 544667835 Wallet DH0 Deposit Amount DH0 Select IN SERVICE …" at bounding box center [263, 135] width 527 height 271
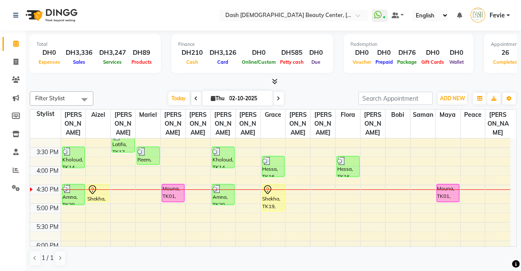
scroll to position [203, 0]
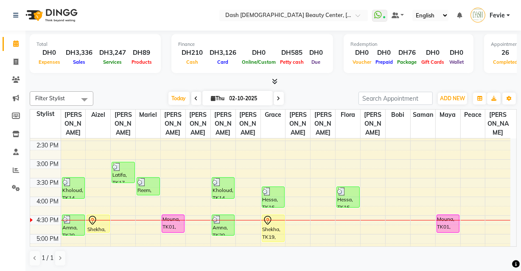
click at [42, 215] on div "4:30 PM" at bounding box center [47, 219] width 25 height 9
